Goal: Entertainment & Leisure: Consume media (video, audio)

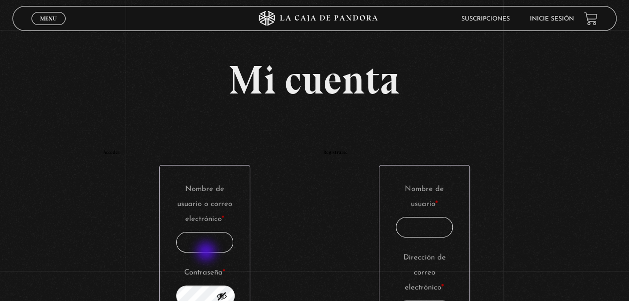
click at [209, 249] on input "Nombre de usuario o correo electrónico * Obligatorio" at bounding box center [204, 242] width 57 height 21
type input "[EMAIL_ADDRESS][DOMAIN_NAME]"
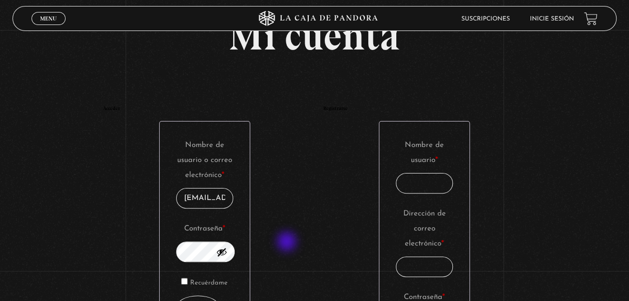
scroll to position [100, 0]
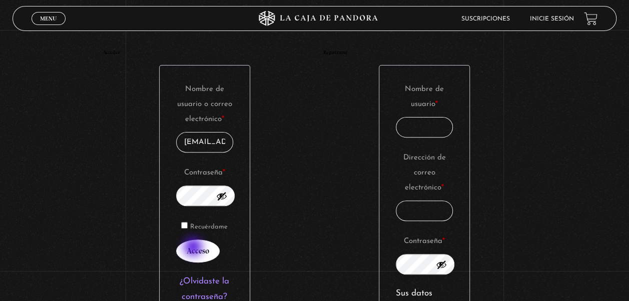
click at [197, 253] on button "Acceso" at bounding box center [198, 251] width 44 height 23
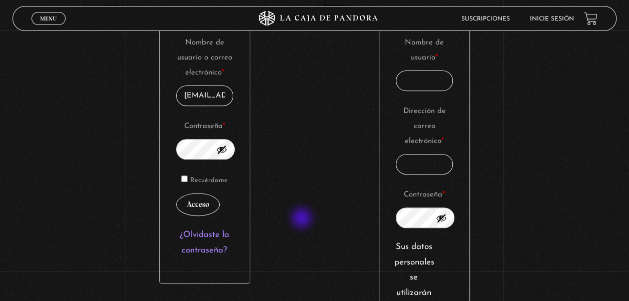
scroll to position [200, 0]
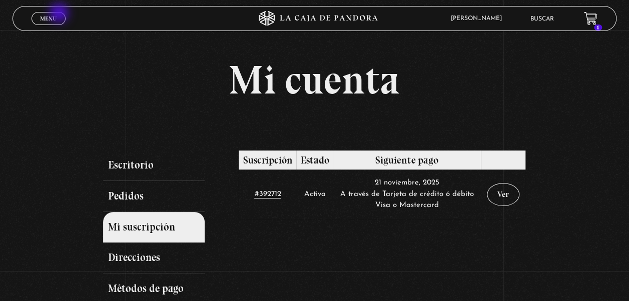
drag, startPoint x: 60, startPoint y: 14, endPoint x: 93, endPoint y: 60, distance: 56.6
click at [60, 14] on link "Menu Cerrar" at bounding box center [49, 18] width 34 height 13
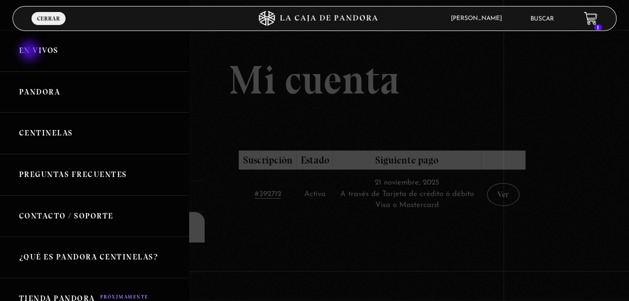
click at [31, 52] on link "En vivos" at bounding box center [94, 51] width 189 height 42
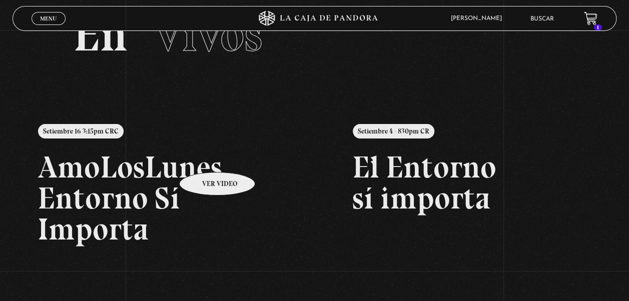
scroll to position [100, 0]
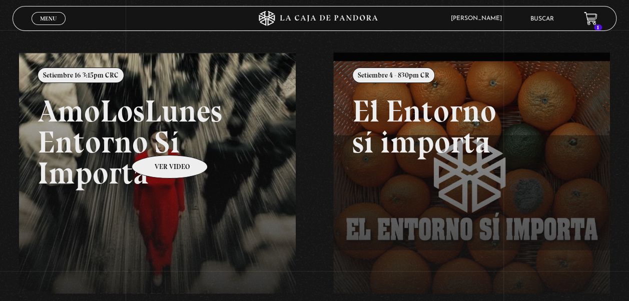
click at [157, 140] on link at bounding box center [333, 203] width 629 height 301
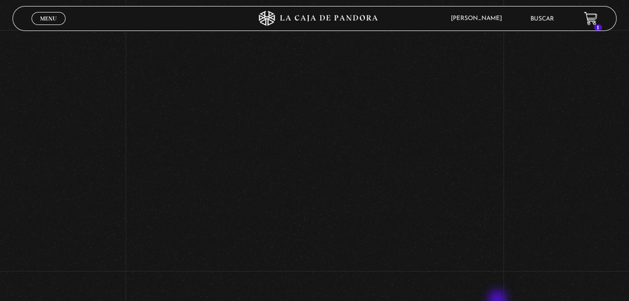
scroll to position [300, 0]
click at [558, 204] on div "Volver Setiembre 16 3:15pm CRC AmoLosLunes Entorno Sí Importa" at bounding box center [314, 54] width 629 height 648
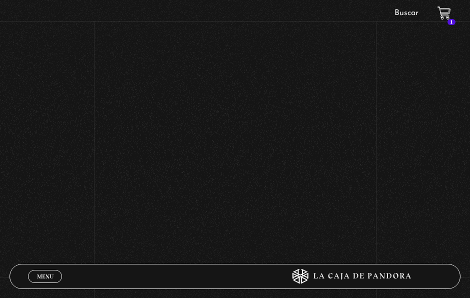
scroll to position [433, 0]
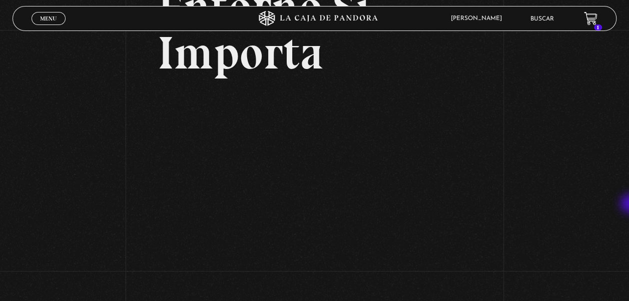
scroll to position [154, 0]
